Goal: Find specific page/section: Find specific page/section

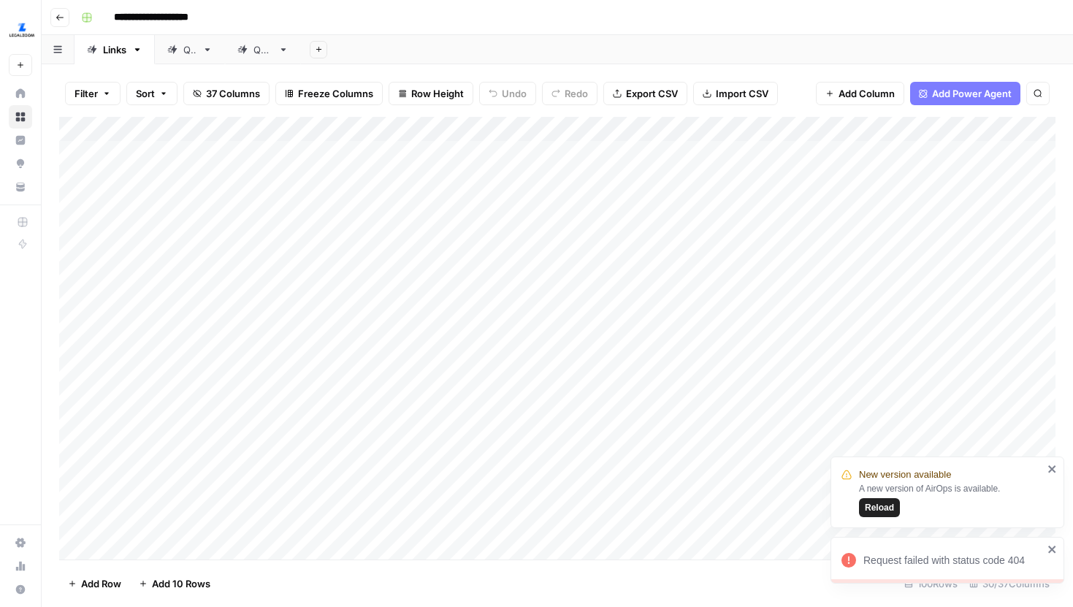
click at [1054, 548] on icon "close" at bounding box center [1053, 550] width 10 height 12
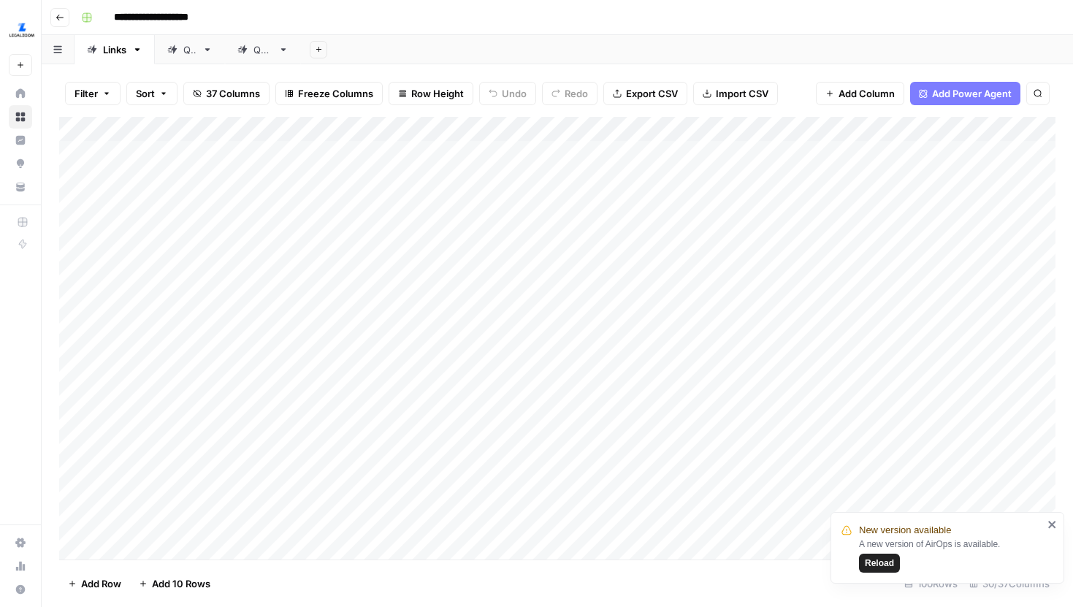
click at [869, 558] on span "Reload" at bounding box center [879, 563] width 29 height 13
